Goal: Check status: Check status

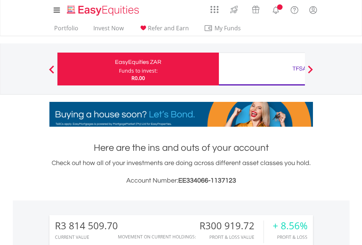
scroll to position [70, 115]
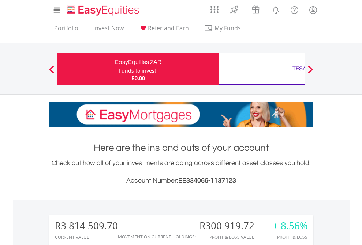
click at [119, 69] on div "Funds to invest:" at bounding box center [138, 70] width 39 height 7
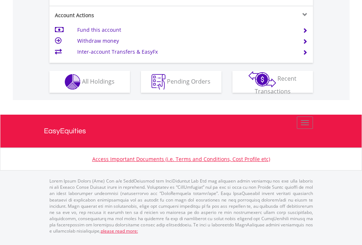
scroll to position [701, 0]
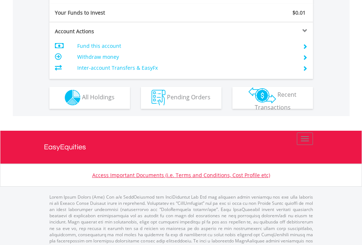
scroll to position [716, 0]
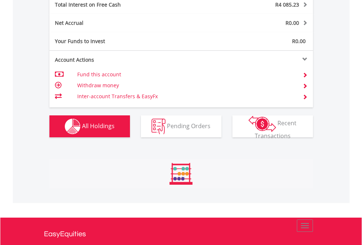
scroll to position [70, 115]
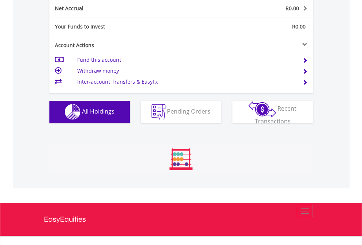
scroll to position [828, 0]
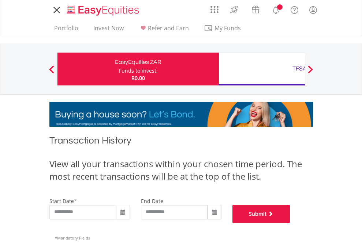
click at [290, 223] on button "Submit" at bounding box center [261, 214] width 58 height 18
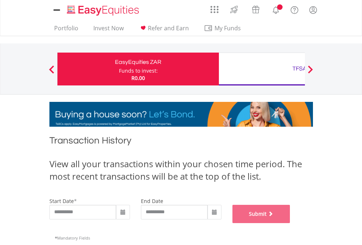
scroll to position [297, 0]
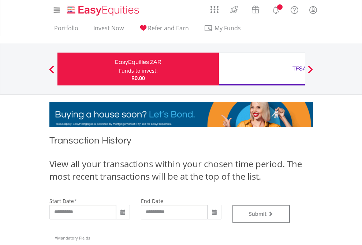
click at [262, 69] on div "TFSA" at bounding box center [299, 69] width 153 height 10
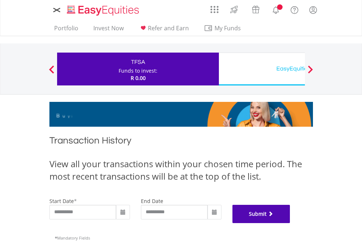
click at [290, 223] on button "Submit" at bounding box center [261, 214] width 58 height 18
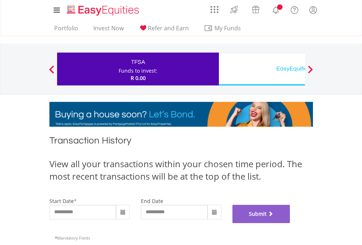
scroll to position [297, 0]
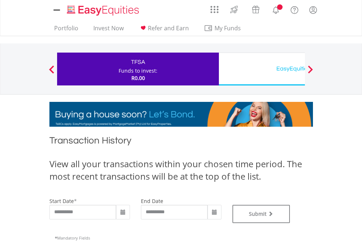
click at [262, 69] on div "EasyEquities USD" at bounding box center [299, 69] width 153 height 10
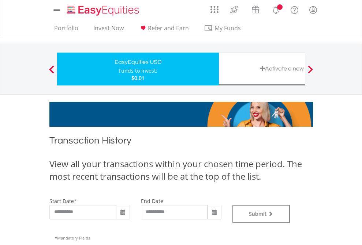
type input "**********"
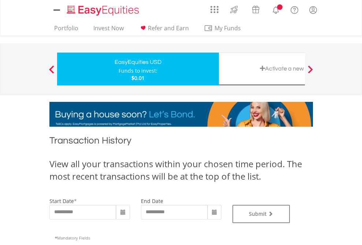
type input "**********"
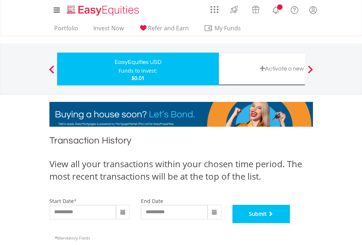
click at [290, 223] on button "Submit" at bounding box center [261, 214] width 58 height 18
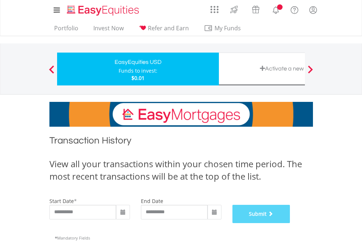
scroll to position [297, 0]
